Goal: Navigation & Orientation: Find specific page/section

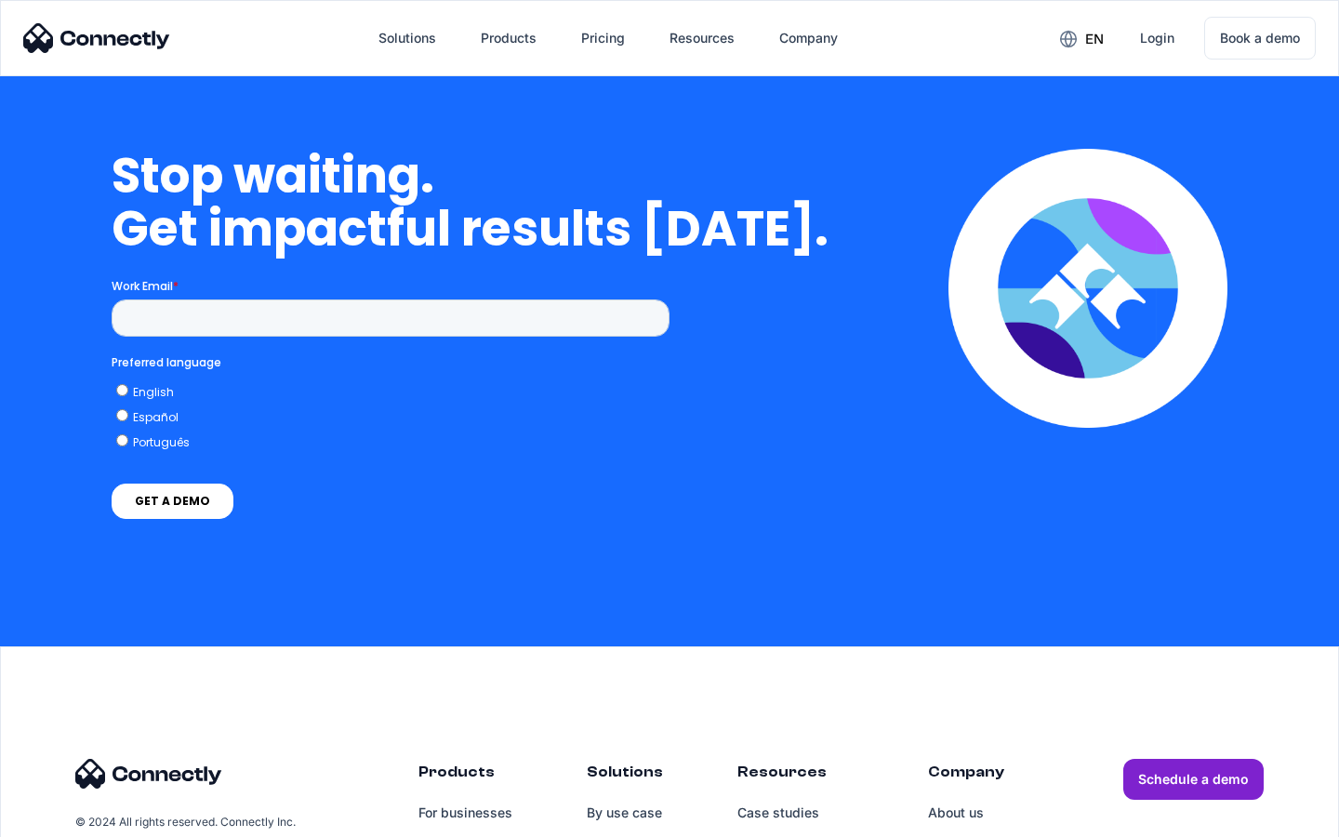
scroll to position [4085, 0]
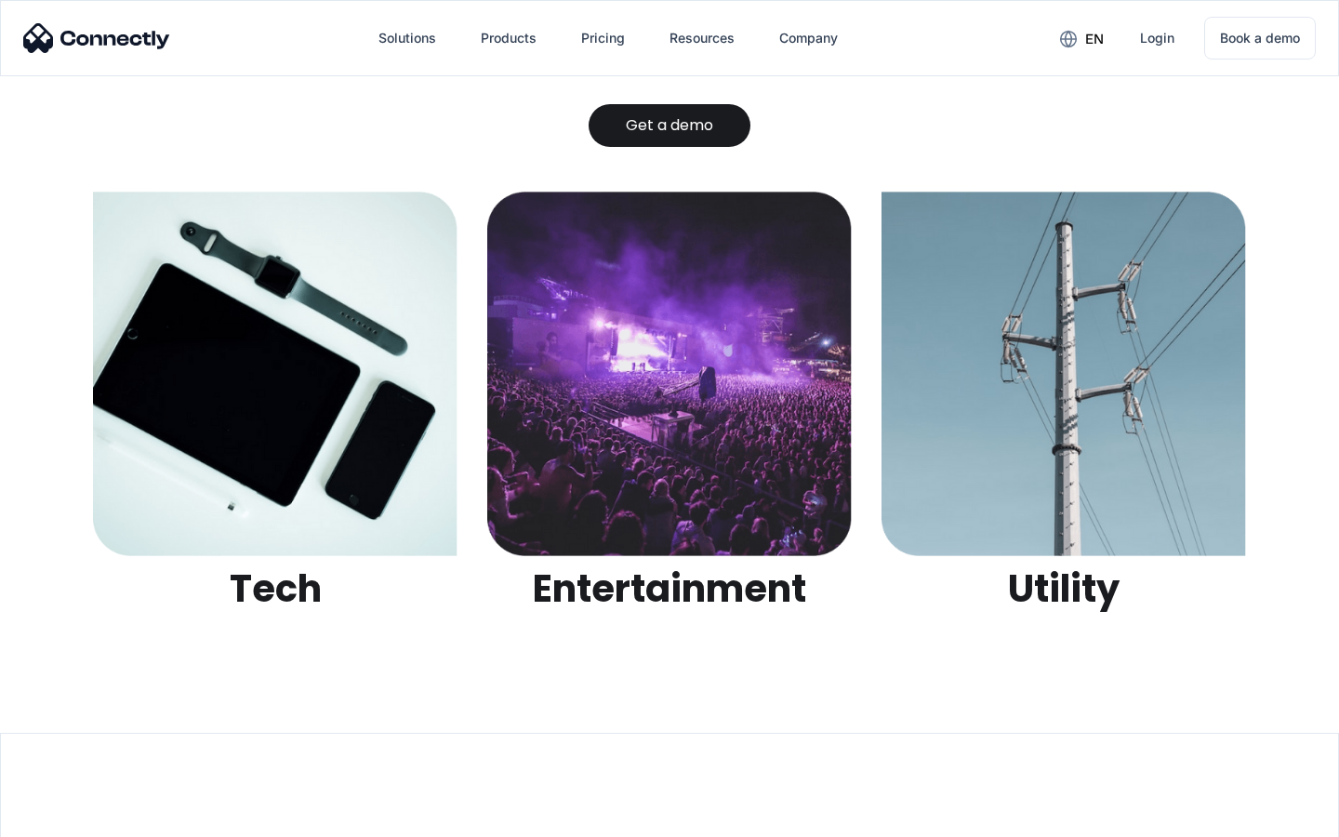
scroll to position [5865, 0]
